Goal: Communication & Community: Share content

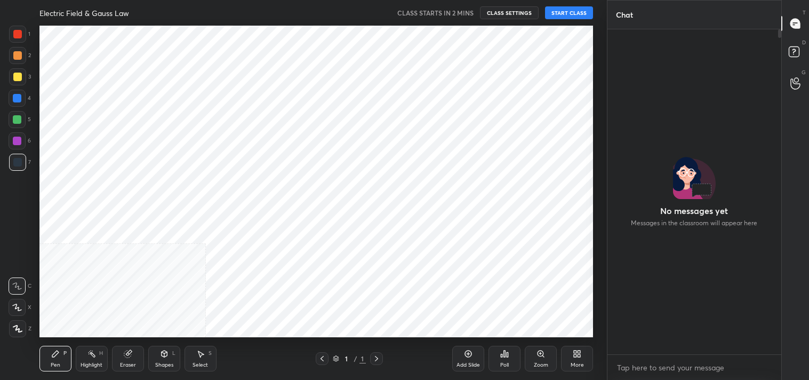
scroll to position [348, 171]
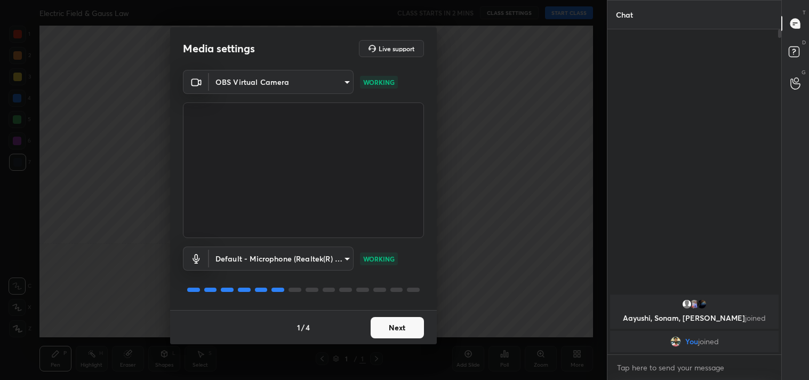
click at [390, 319] on button "Next" at bounding box center [397, 327] width 53 height 21
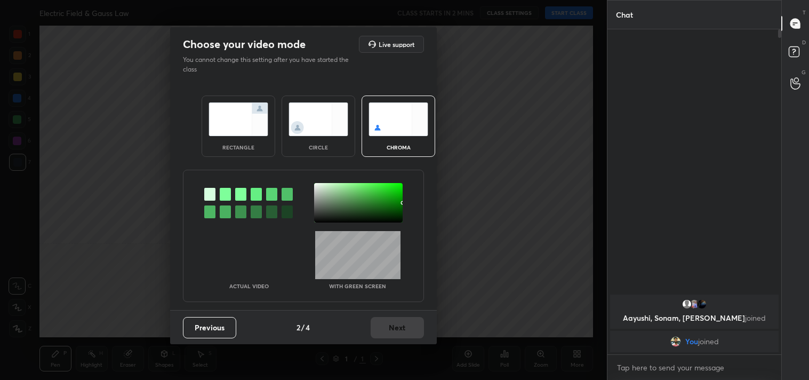
click at [252, 120] on img at bounding box center [238, 119] width 60 height 34
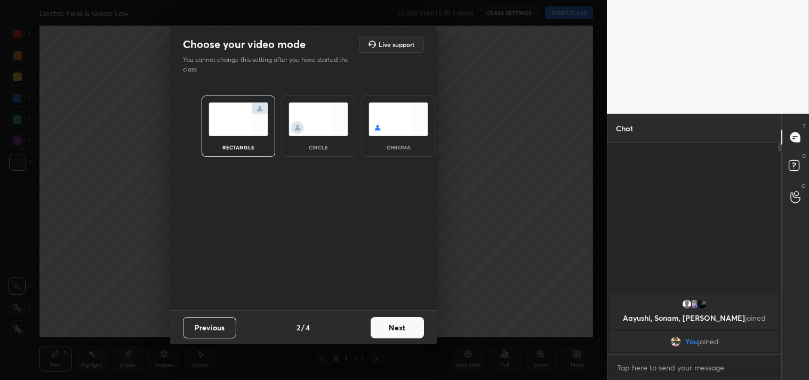
click at [400, 322] on button "Next" at bounding box center [397, 327] width 53 height 21
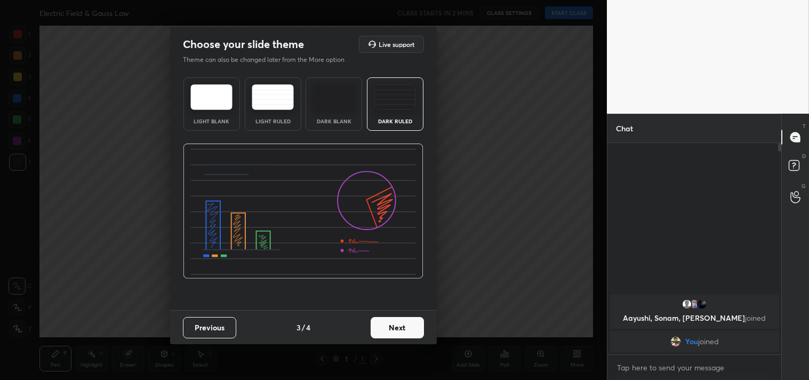
click at [400, 322] on button "Next" at bounding box center [397, 327] width 53 height 21
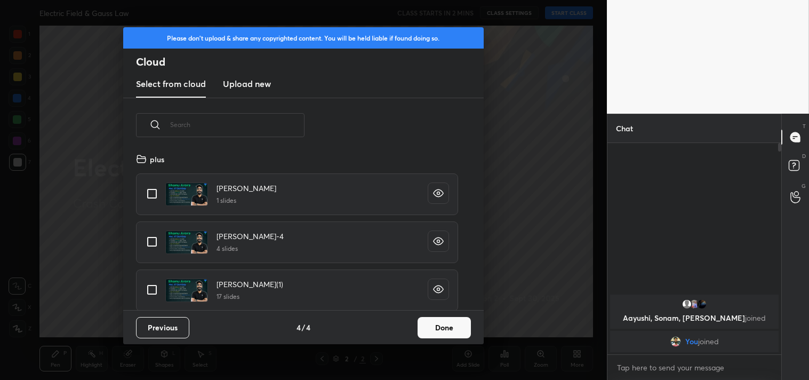
scroll to position [158, 342]
click at [442, 331] on button "Done" at bounding box center [443, 327] width 53 height 21
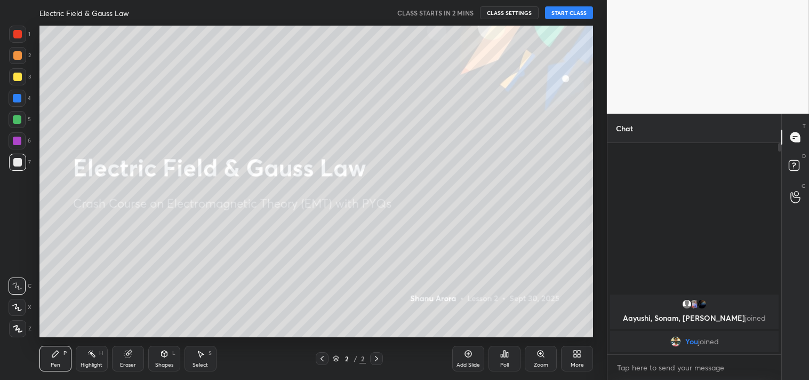
click at [575, 12] on button "START CLASS" at bounding box center [569, 12] width 48 height 13
click at [458, 14] on span "mute" at bounding box center [463, 12] width 15 height 7
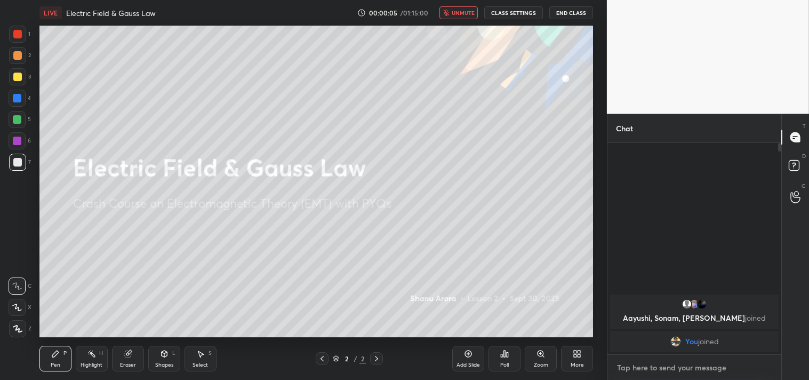
type textarea "x"
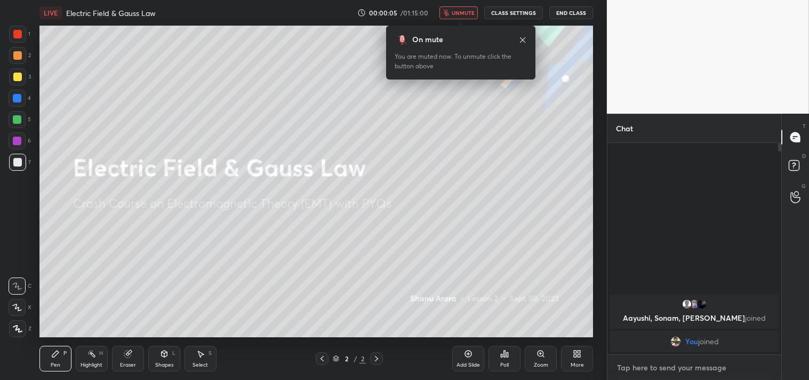
click at [673, 367] on textarea at bounding box center [694, 367] width 157 height 17
paste textarea "[URL][DOMAIN_NAME]"
type textarea "[URL][DOMAIN_NAME]"
type textarea "x"
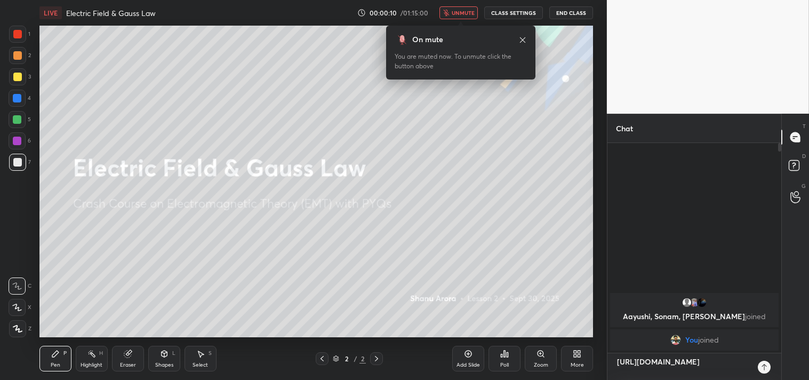
type textarea "[URL][DOMAIN_NAME]"
type textarea "x"
type textarea "[URL][DOMAIN_NAME]"
type textarea "x"
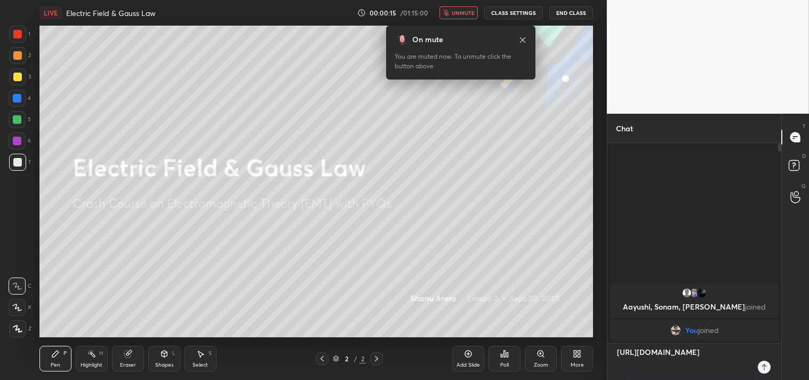
type textarea "[URL][DOMAIN_NAME]"
type textarea "x"
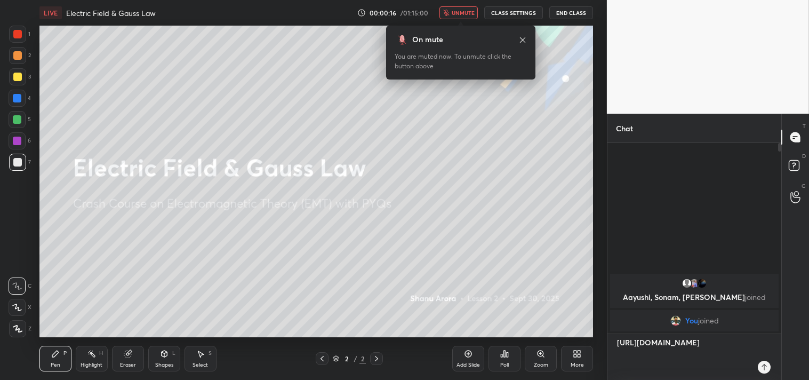
type textarea "[URL][DOMAIN_NAME] T"
type textarea "x"
type textarea "[URL][DOMAIN_NAME] TO"
type textarea "x"
type textarea "[URL][DOMAIN_NAME] T"
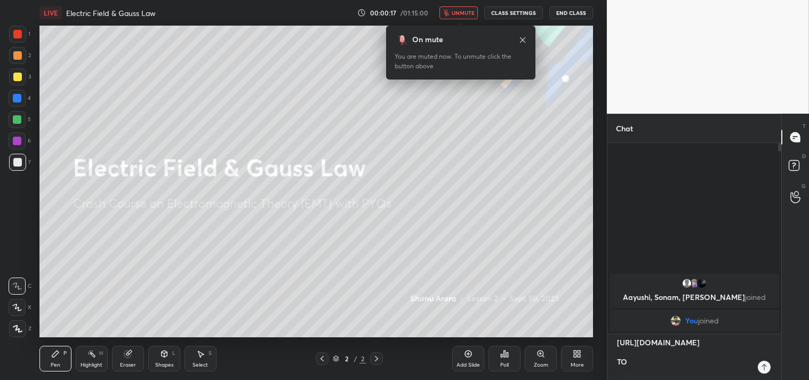
type textarea "x"
type textarea "[URL][DOMAIN_NAME] To"
type textarea "x"
type textarea "[URL][DOMAIN_NAME] [PERSON_NAME]"
type textarea "x"
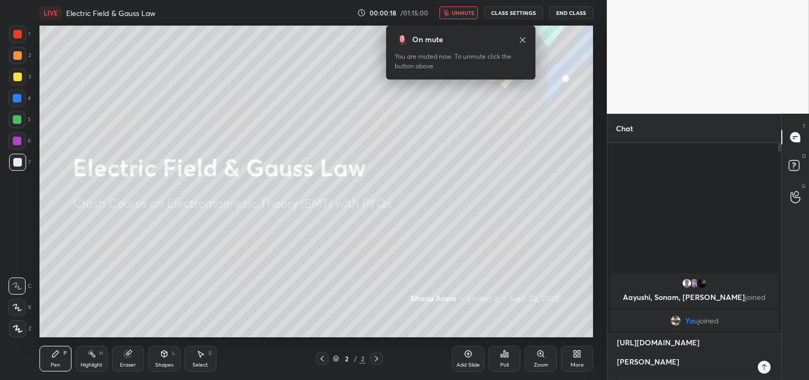
type textarea "[URL][DOMAIN_NAME] Toda"
type textarea "x"
type textarea "[URL][DOMAIN_NAME] [DATE]"
type textarea "x"
type textarea "[URL][DOMAIN_NAME] Todays"
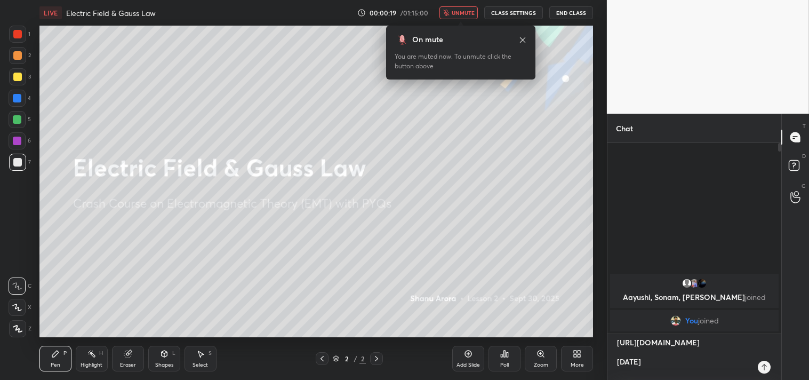
type textarea "x"
type textarea "[URL][DOMAIN_NAME] Todays"
type textarea "x"
type textarea "[URL][DOMAIN_NAME] Todays c"
type textarea "x"
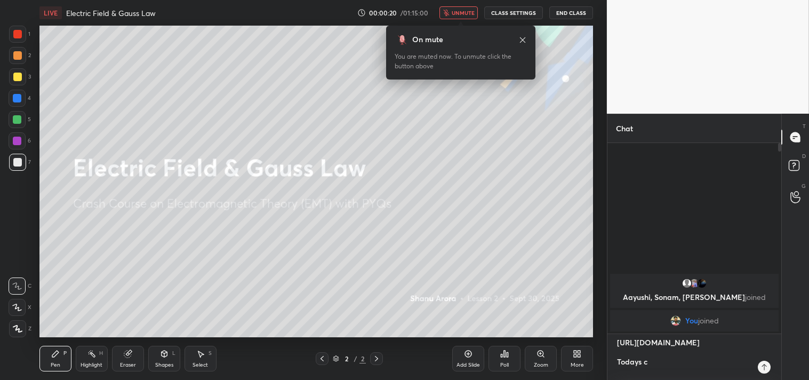
type textarea "[URL][DOMAIN_NAME] Todays cl"
type textarea "x"
type textarea "[URL][DOMAIN_NAME] Todays cla"
type textarea "x"
type textarea "[URL][DOMAIN_NAME] Todays clas"
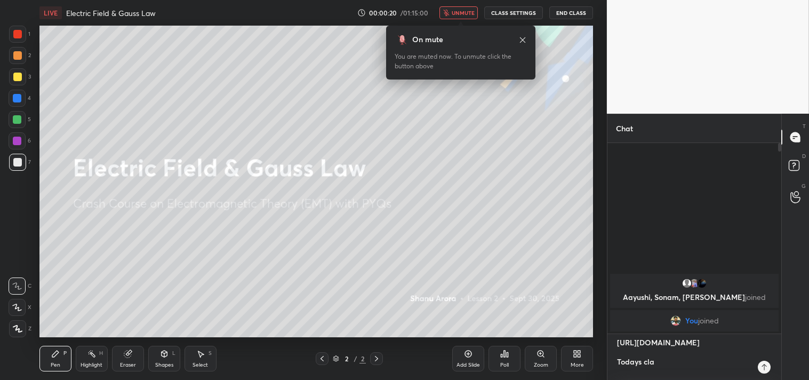
type textarea "x"
type textarea "[URL][DOMAIN_NAME] Todays class"
type textarea "x"
type textarea "[URL][DOMAIN_NAME] Todays classi"
type textarea "x"
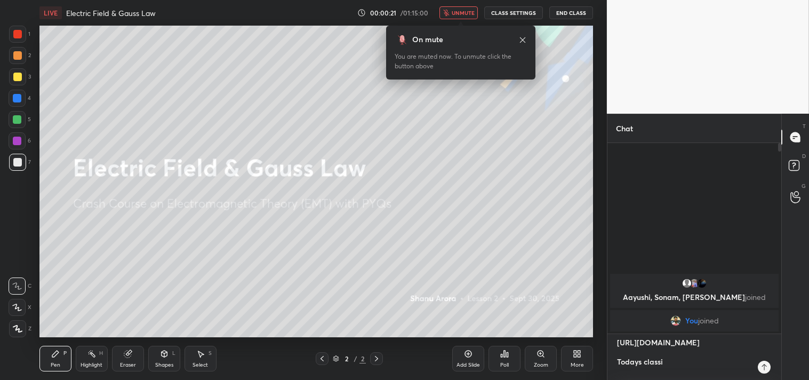
type textarea "[URL][DOMAIN_NAME] Todays classis"
type textarea "x"
type textarea "[URL][DOMAIN_NAME] Todays classis"
type textarea "x"
type textarea "[URL][DOMAIN_NAME] Todays classis c"
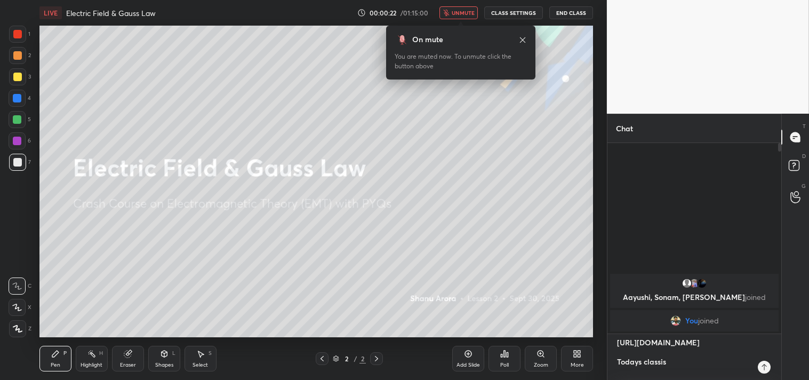
type textarea "x"
type textarea "[URL][DOMAIN_NAME] Todays classis ca"
type textarea "x"
type textarea "[URL][DOMAIN_NAME] Todays classis c"
type textarea "x"
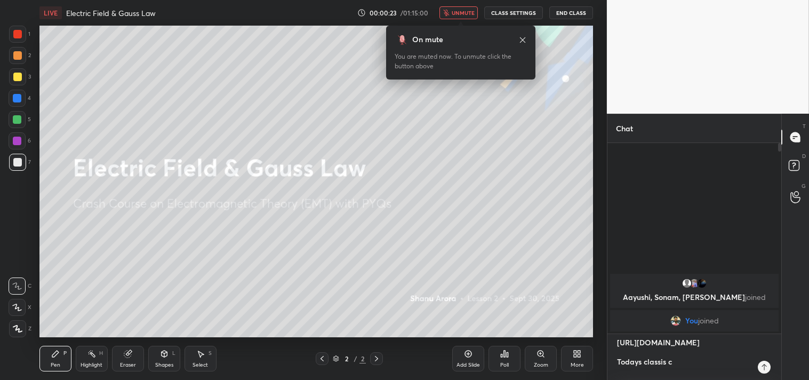
type textarea "[URL][DOMAIN_NAME] Todays classis"
type textarea "x"
type textarea "[URL][DOMAIN_NAME] Todays classis c"
type textarea "x"
type textarea "[URL][DOMAIN_NAME] Todays classis ca"
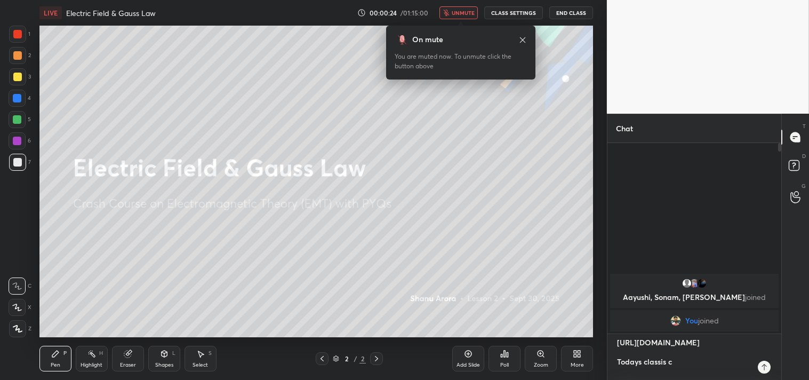
type textarea "x"
type textarea "[URL][DOMAIN_NAME] Todays classis can"
type textarea "x"
type textarea "[URL][DOMAIN_NAME] Todays classis canc"
type textarea "x"
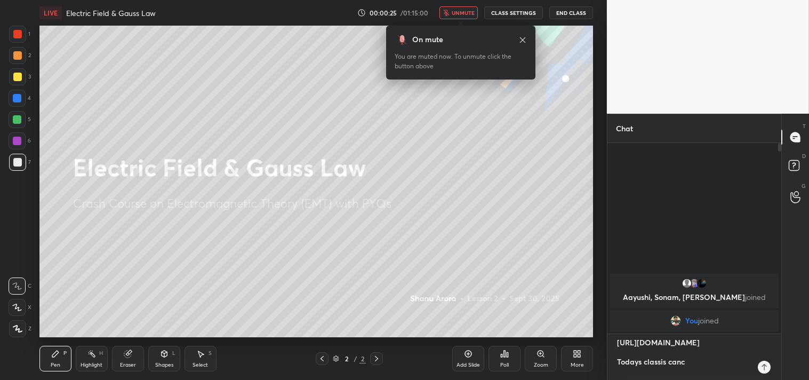
type textarea "[URL][DOMAIN_NAME] Todays classis cance"
type textarea "x"
type textarea "[URL][DOMAIN_NAME] Todays classis cancel"
type textarea "x"
type textarea "[URL][DOMAIN_NAME] Todays classis cancell"
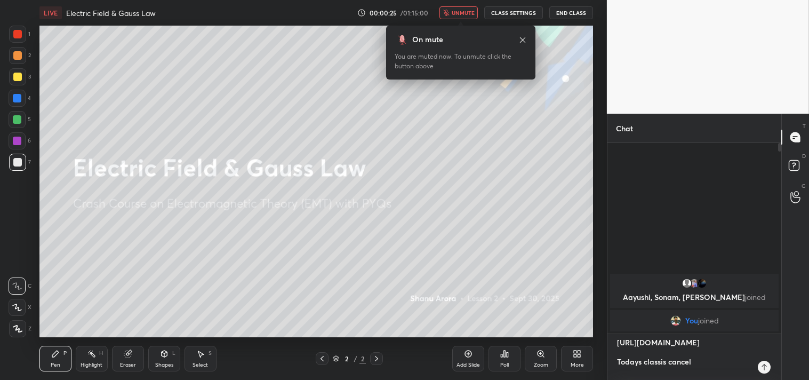
type textarea "x"
type textarea "[URL][DOMAIN_NAME] Todays classis cancelle"
type textarea "x"
type textarea "[URL][DOMAIN_NAME] Todays classis cancelled"
type textarea "x"
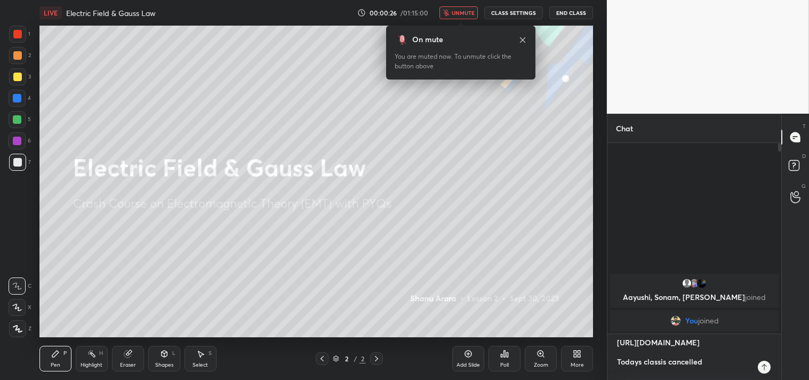
type textarea "[URL][DOMAIN_NAME] Todays classis cancelled"
type textarea "x"
type textarea "[URL][DOMAIN_NAME] Todays classis cancelled ."
type textarea "x"
type textarea "[URL][DOMAIN_NAME] Todays classis cancelled .."
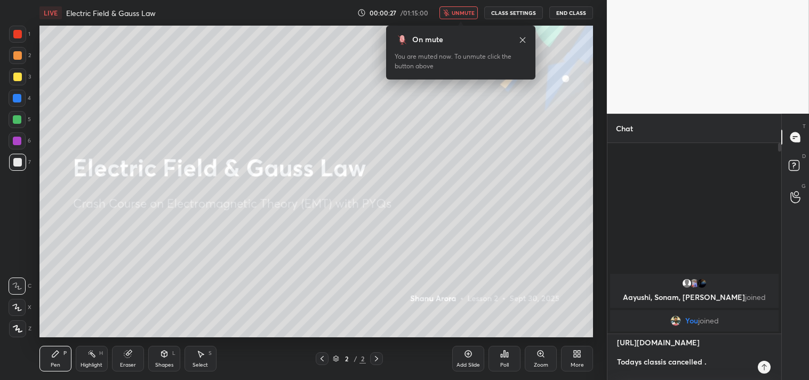
type textarea "x"
type textarea "[URL][DOMAIN_NAME] Todays classis cancelled .."
type textarea "x"
type textarea "[URL][DOMAIN_NAME] Todays classis cancelled .. p"
type textarea "x"
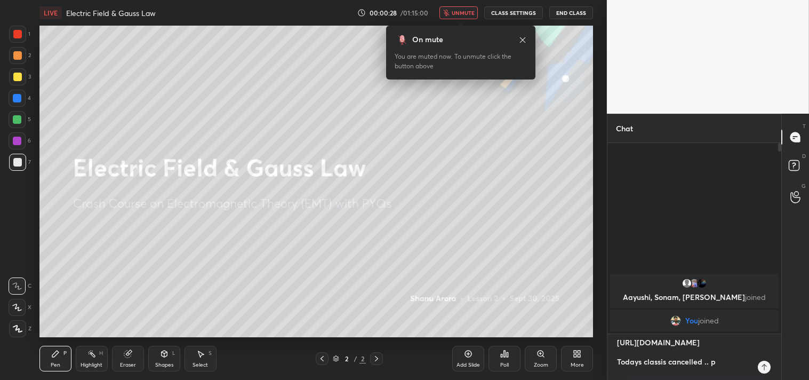
type textarea "[URL][DOMAIN_NAME] Todays classis cancelled .. pl"
type textarea "x"
type textarea "[URL][DOMAIN_NAME] Todays classis cancelled .. pls"
type textarea "x"
type textarea "[URL][DOMAIN_NAME] Todays classis cancelled .. pls"
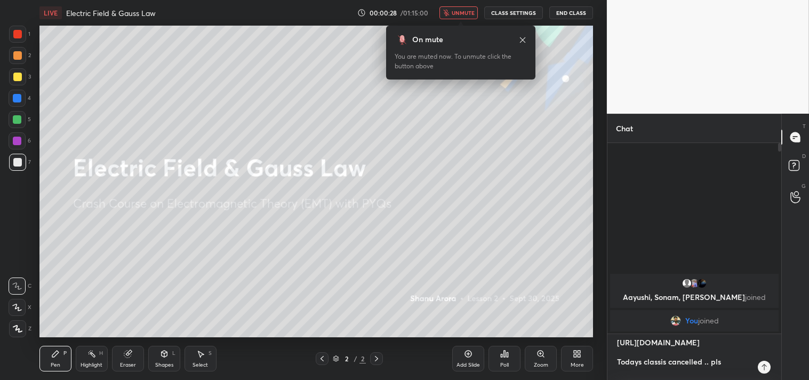
type textarea "x"
type textarea "[URL][DOMAIN_NAME] Todays classis cancelled .. pls w"
type textarea "x"
type textarea "[URL][DOMAIN_NAME] Todays classis cancelled .. pls wa"
type textarea "x"
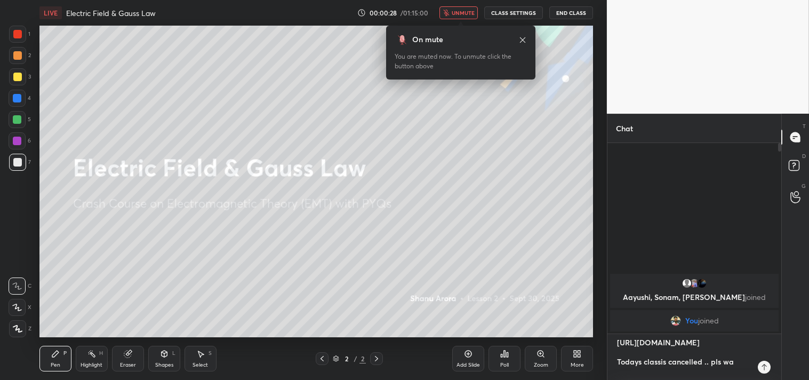
type textarea "[URL][DOMAIN_NAME] Todays classis cancelled .. pls wat"
type textarea "x"
type textarea "[URL][DOMAIN_NAME] Todays classis cancelled .. pls watc"
type textarea "x"
type textarea "[URL][DOMAIN_NAME] Todays classis cancelled .. pls watch"
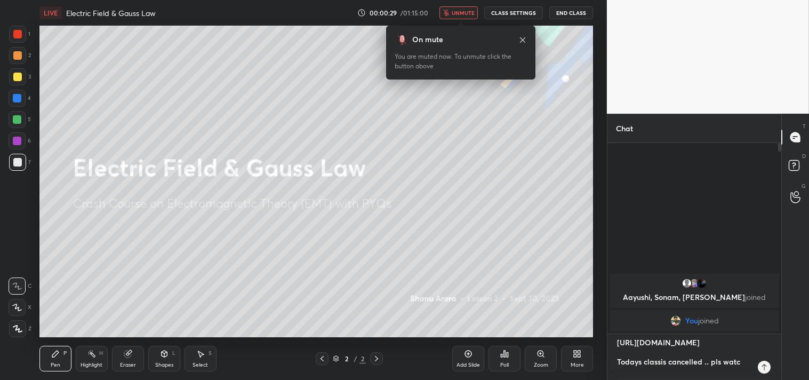
type textarea "x"
type textarea "[URL][DOMAIN_NAME] Todays classis cancelled .. pls watcht"
type textarea "x"
type textarea "[URL][DOMAIN_NAME] Todays classis cancelled .. pls watchth"
type textarea "x"
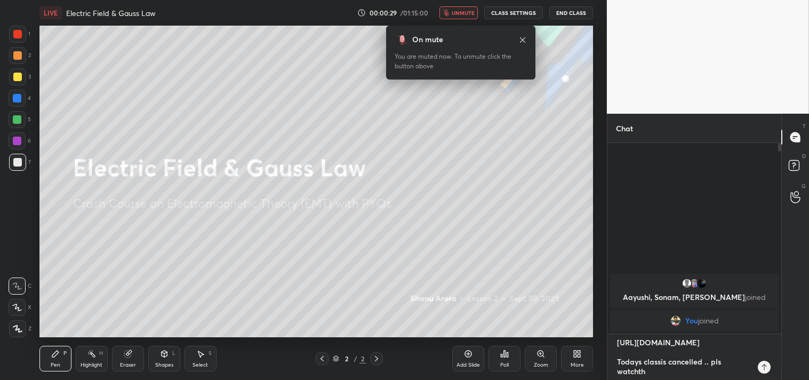
type textarea "[URL][DOMAIN_NAME] Todays classis cancelled .. pls watchthi"
type textarea "x"
type textarea "[URL][DOMAIN_NAME] Todays classis cancelled .. pls watchthis"
type textarea "x"
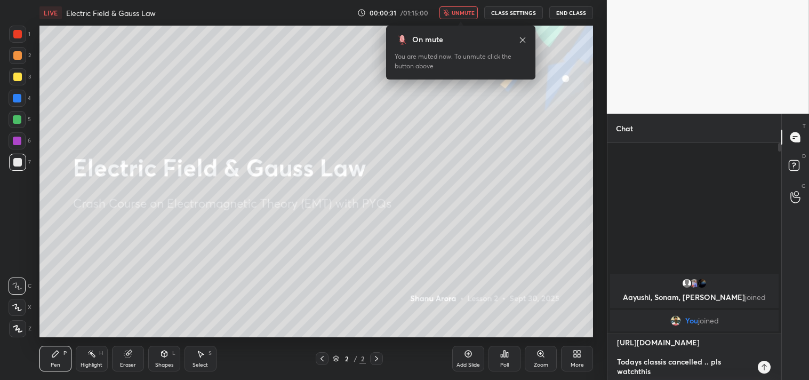
type textarea "[URL][DOMAIN_NAME] Todays classis cancelled .. pls watchthi"
type textarea "x"
type textarea "[URL][DOMAIN_NAME] Todays classis cancelled .. pls watchth"
type textarea "x"
type textarea "[URL][DOMAIN_NAME] Todays classis cancelled .. pls watcht"
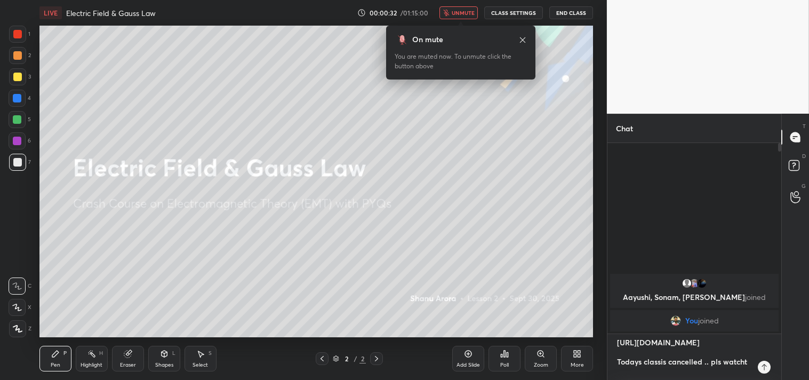
type textarea "x"
type textarea "[URL][DOMAIN_NAME] Todays classis cancelled .. pls watch"
type textarea "x"
type textarea "[URL][DOMAIN_NAME] Todays classis cancelled .. pls watch"
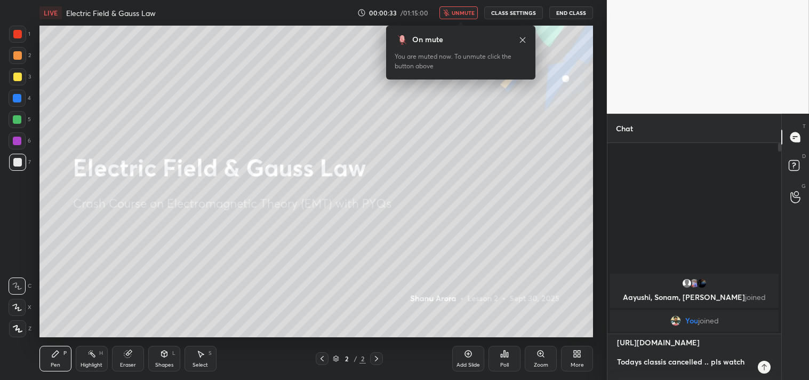
type textarea "x"
type textarea "[URL][DOMAIN_NAME] Todays classis cancelled .. pls watch t"
type textarea "x"
type textarea "[URL][DOMAIN_NAME] Todays classis cancelled .. pls watch th"
type textarea "x"
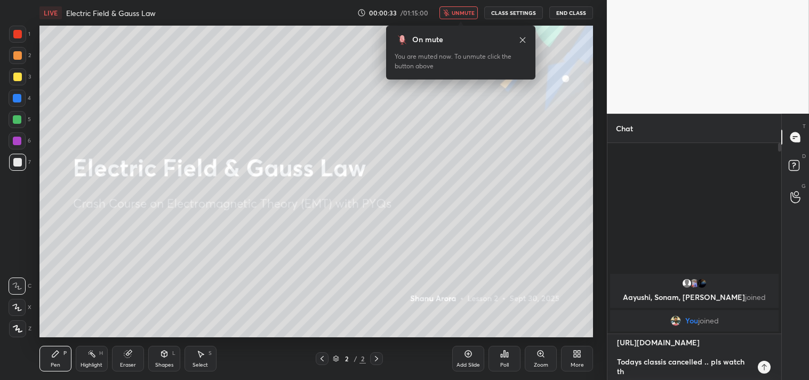
scroll to position [6, 0]
type textarea "[URL][DOMAIN_NAME] Todays classis cancelled .. pls watch thi"
type textarea "x"
type textarea "[URL][DOMAIN_NAME] Todays classis cancelled .. pls watch this"
type textarea "x"
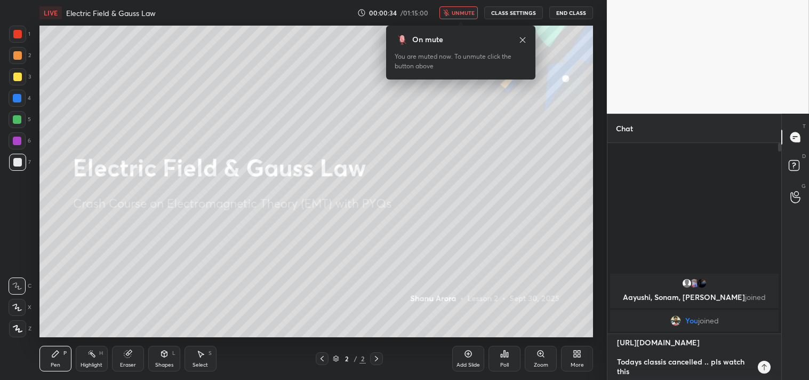
type textarea "[URL][DOMAIN_NAME] Todays classis cancelled .. pls watch this"
type textarea "x"
type textarea "[URL][DOMAIN_NAME] Todays classis cancelled .. pls watch this y"
type textarea "x"
type textarea "[URL][DOMAIN_NAME] Todays classis cancelled .. pls watch this yt"
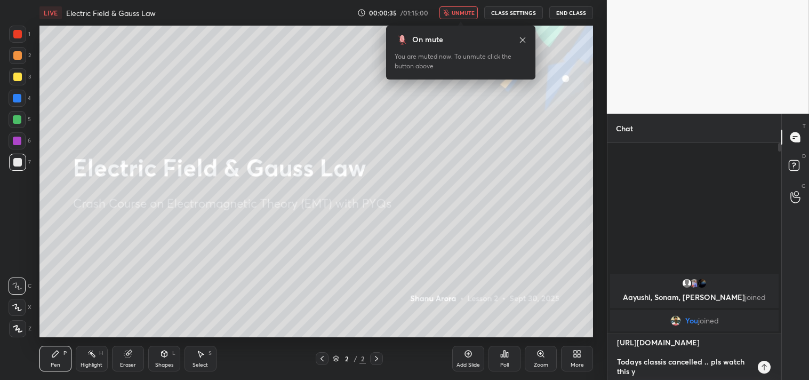
type textarea "x"
type textarea "[URL][DOMAIN_NAME] Todays classis cancelled .. pls watch this yt"
type textarea "x"
type textarea "[URL][DOMAIN_NAME] Todays classis cancelled .. pls watch this yt s"
type textarea "x"
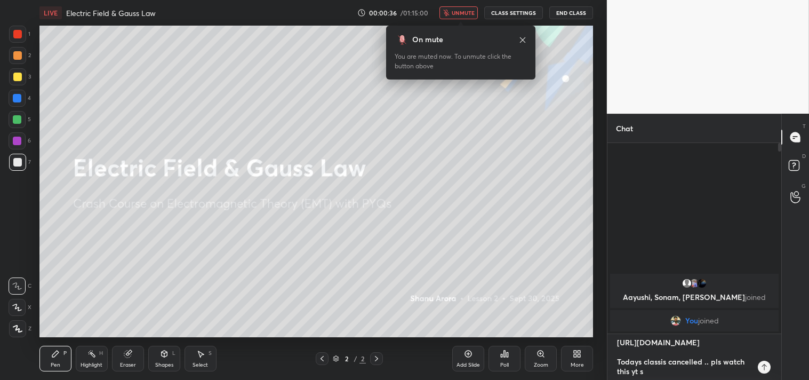
type textarea "[URL][DOMAIN_NAME] Todays classis cancelled .. pls watch this yt se"
type textarea "x"
type textarea "[URL][DOMAIN_NAME] Todays classis cancelled .. pls watch this yt ses"
type textarea "x"
type textarea "[URL][DOMAIN_NAME] Todays classis cancelled .. pls watch this yt sess"
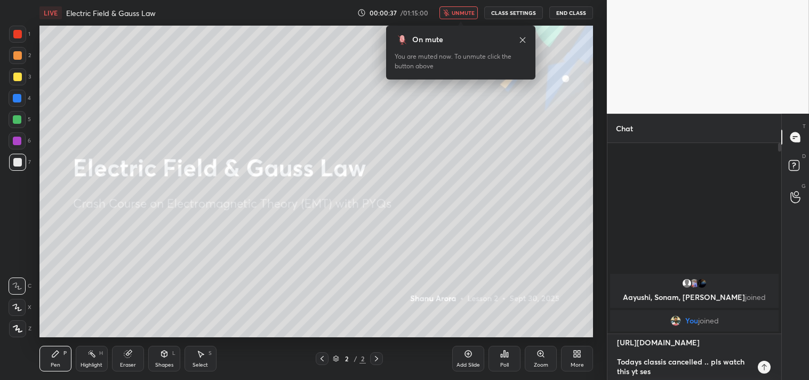
type textarea "x"
type textarea "[URL][DOMAIN_NAME] Todays classis cancelled .. pls watch this yt sessi"
type textarea "x"
type textarea "[URL][DOMAIN_NAME] Todays classis cancelled .. pls watch this yt sessio"
type textarea "x"
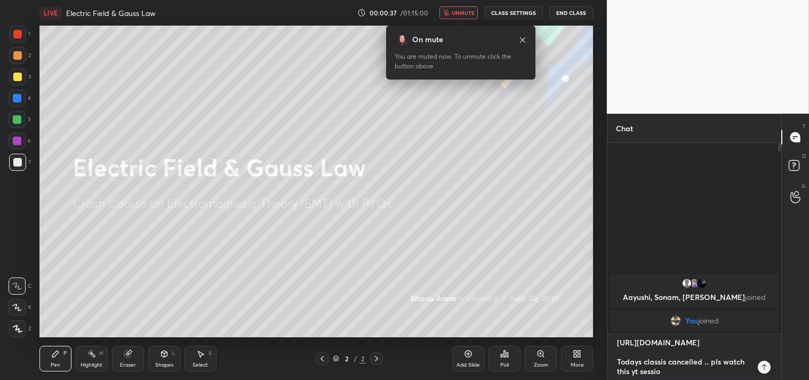
type textarea "[URL][DOMAIN_NAME] Todays classis cancelled .. pls watch this yt session"
type textarea "x"
type textarea "[URL][DOMAIN_NAME] Todays classis cancelled .. pls watch this yt session"
type textarea "x"
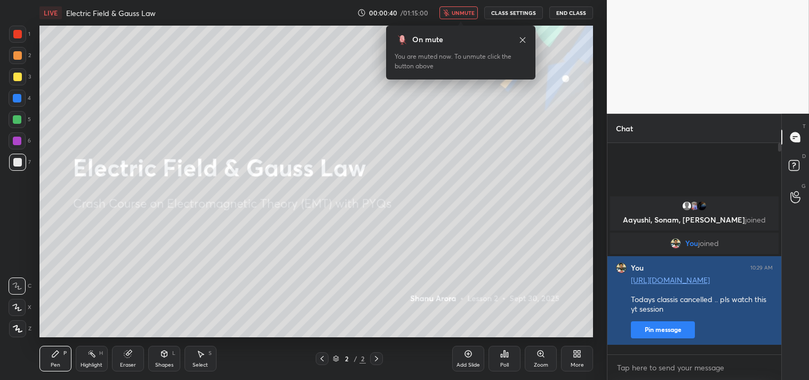
click at [664, 336] on button "Pin message" at bounding box center [663, 329] width 64 height 17
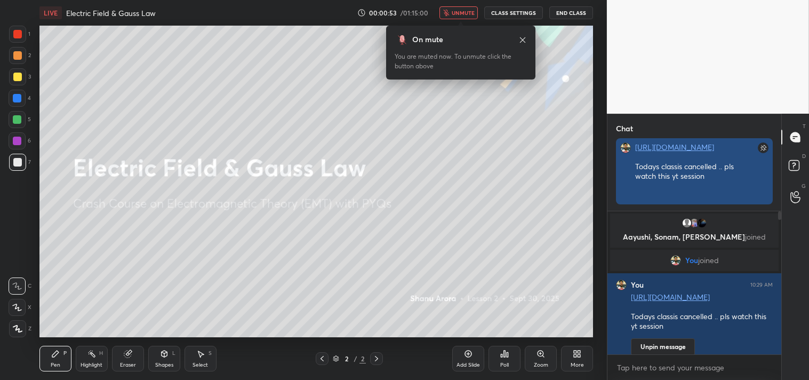
click at [682, 151] on link "[URL][DOMAIN_NAME]" at bounding box center [674, 147] width 79 height 10
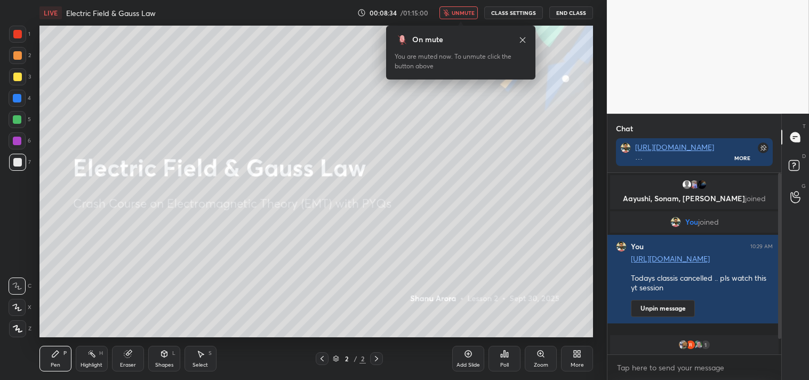
scroll to position [17, 0]
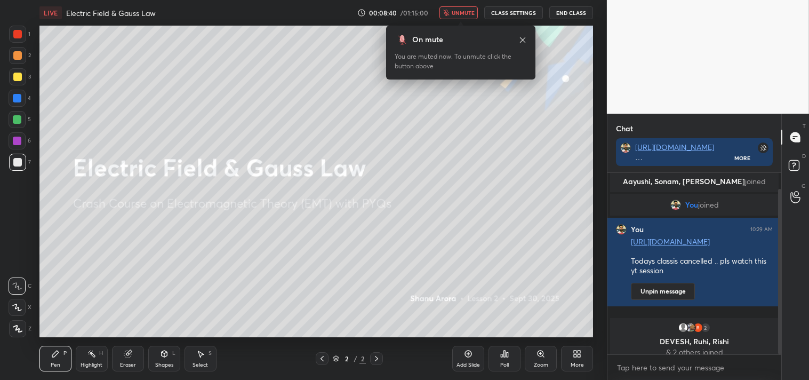
click at [582, 13] on button "End Class" at bounding box center [571, 12] width 44 height 13
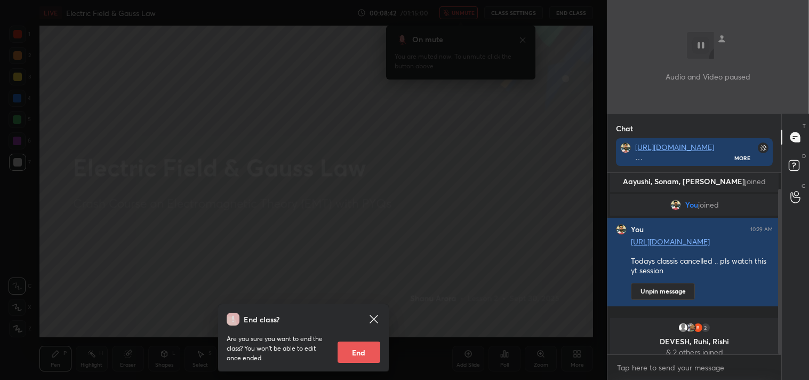
click at [353, 353] on button "End" at bounding box center [358, 351] width 43 height 21
type textarea "x"
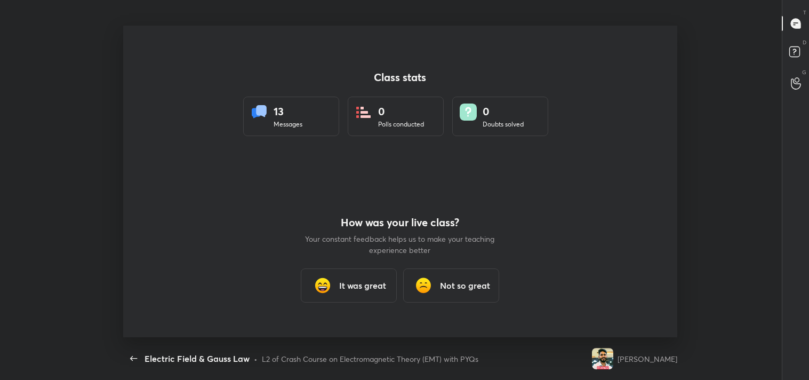
scroll to position [0, 0]
